Goal: Find contact information: Find contact information

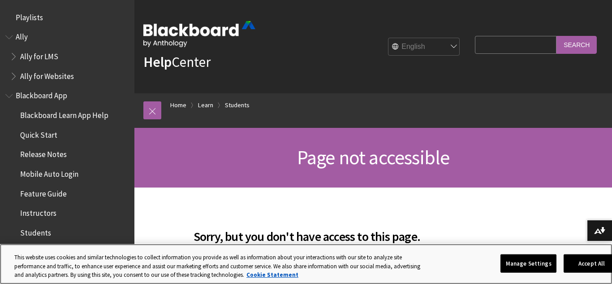
click at [595, 277] on div "Manage Settings Accept All" at bounding box center [562, 264] width 125 height 32
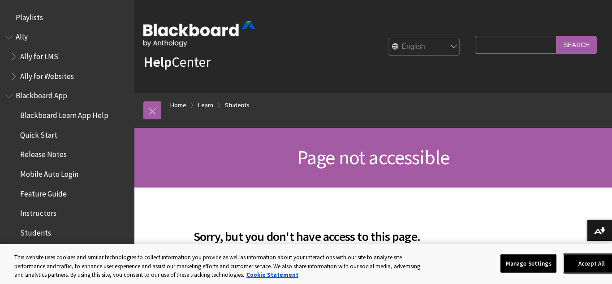
click at [590, 270] on button "Accept All" at bounding box center [592, 263] width 56 height 19
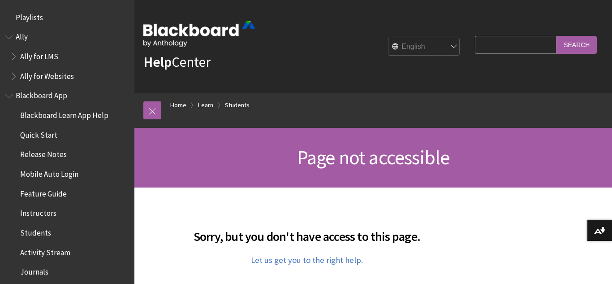
click at [52, 228] on span "Students" at bounding box center [69, 232] width 119 height 15
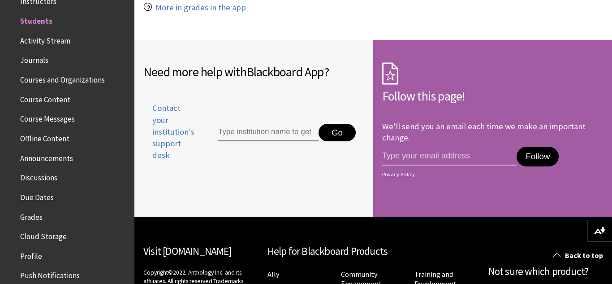
scroll to position [1105, 0]
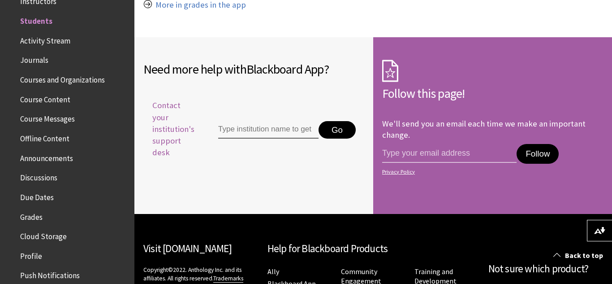
click at [177, 142] on span "Contact your institution's support desk" at bounding box center [170, 128] width 54 height 59
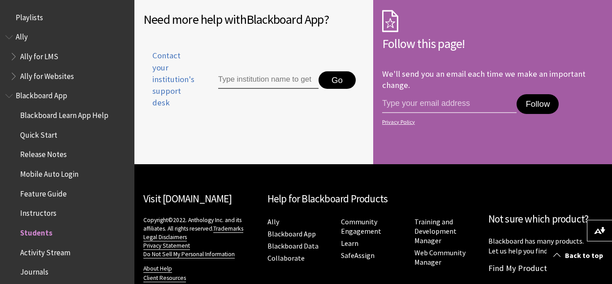
click at [245, 80] on input "Type institution name to get support" at bounding box center [268, 80] width 100 height 18
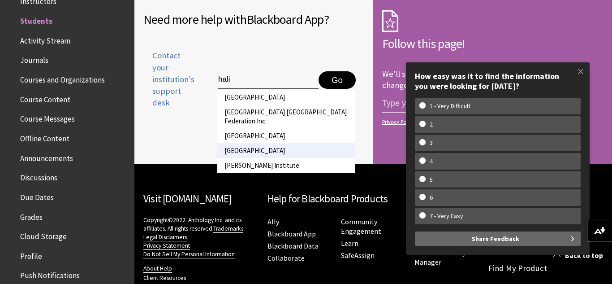
type input "hali"
click at [256, 154] on li "Halifax Community College" at bounding box center [286, 150] width 138 height 15
